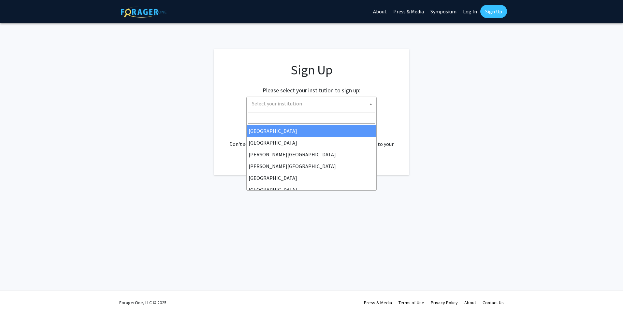
click at [341, 106] on span "Select your institution" at bounding box center [312, 103] width 127 height 13
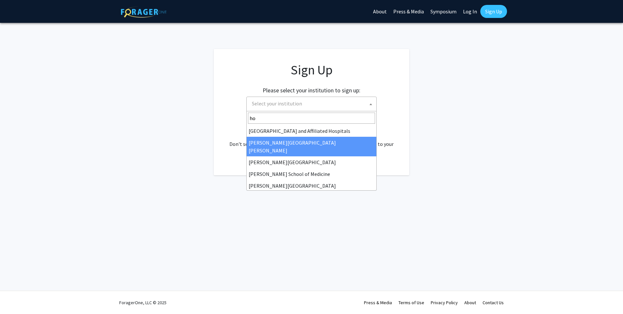
type input "hop"
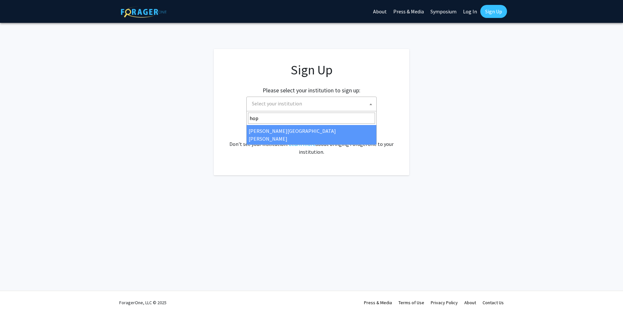
select select "1"
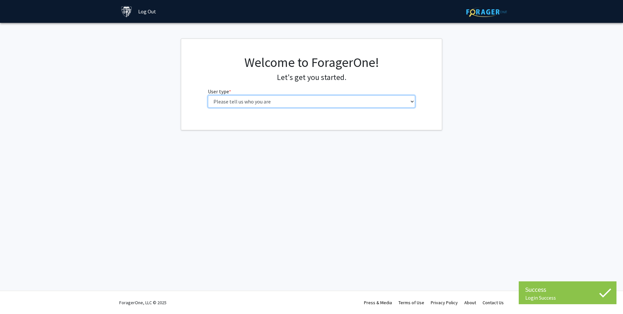
click at [321, 105] on select "Please tell us who you are Undergraduate Student Master's Student Doctoral Cand…" at bounding box center [312, 101] width 208 height 12
select select "2: masters"
click at [208, 95] on select "Please tell us who you are Undergraduate Student Master's Student Doctoral Cand…" at bounding box center [312, 101] width 208 height 12
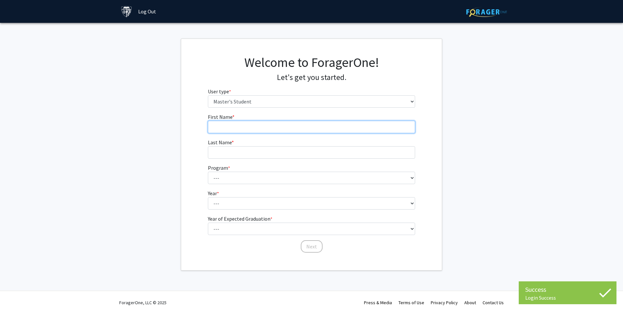
drag, startPoint x: 313, startPoint y: 109, endPoint x: 293, endPoint y: 124, distance: 24.9
click at [293, 124] on input "First Name * required" at bounding box center [312, 127] width 208 height 12
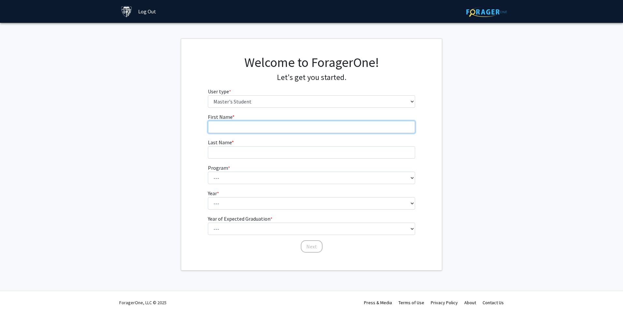
type input "Nimrah"
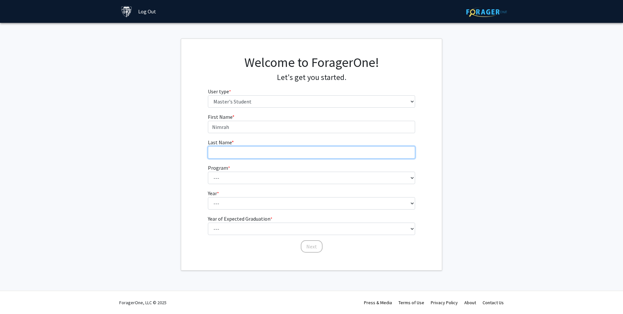
type input "Bader"
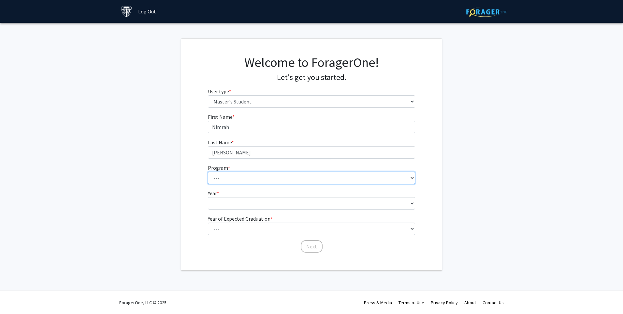
click at [237, 177] on select "--- Anatomy Education Applied and Computational Mathematics Applied Biomedical …" at bounding box center [312, 177] width 208 height 12
select select "106: 101"
click at [208, 171] on select "--- Anatomy Education Applied and Computational Mathematics Applied Biomedical …" at bounding box center [312, 177] width 208 height 12
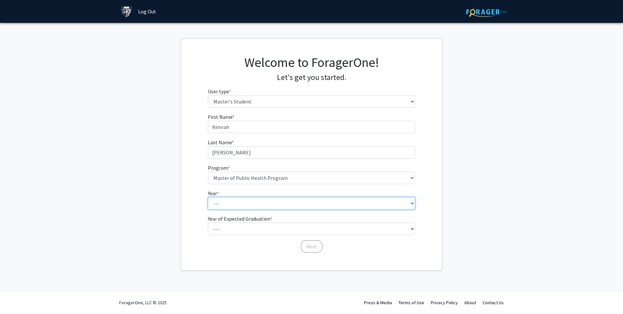
click at [240, 204] on select "--- First Year Second Year" at bounding box center [312, 203] width 208 height 12
select select "1: first_year"
click at [208, 197] on select "--- First Year Second Year" at bounding box center [312, 203] width 208 height 12
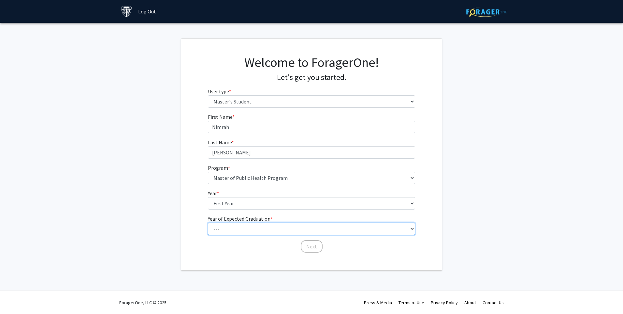
click at [237, 230] on select "--- 2025 2026 2027 2028 2029 2030 2031 2032 2033 2034" at bounding box center [312, 228] width 208 height 12
select select "5: 2029"
click at [208, 222] on select "--- 2025 2026 2027 2028 2029 2030 2031 2032 2033 2034" at bounding box center [312, 228] width 208 height 12
click at [316, 241] on button "Next" at bounding box center [312, 246] width 22 height 12
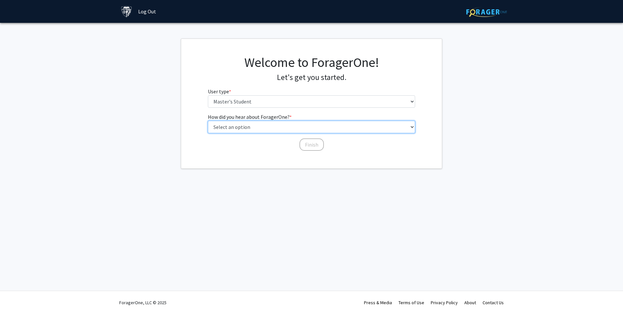
click at [249, 130] on select "Select an option Peer/student recommendation Faculty/staff recommendation Unive…" at bounding box center [312, 127] width 208 height 12
select select "3: university_website"
click at [208, 121] on select "Select an option Peer/student recommendation Faculty/staff recommendation Unive…" at bounding box center [312, 127] width 208 height 12
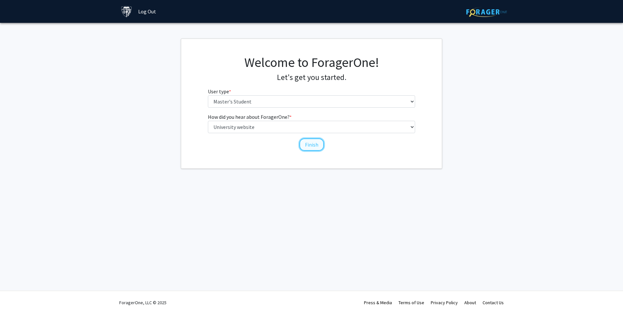
click at [314, 147] on button "Finish" at bounding box center [312, 144] width 24 height 12
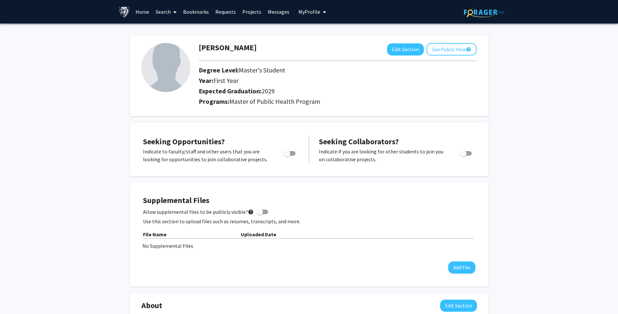
click at [175, 60] on img at bounding box center [165, 67] width 49 height 49
